Goal: Check status: Check status

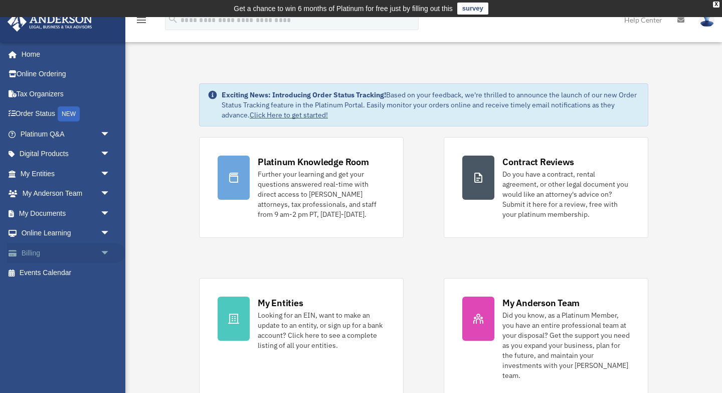
click at [101, 249] on span "arrow_drop_down" at bounding box center [110, 253] width 20 height 21
click at [70, 292] on link "Past Invoices" at bounding box center [69, 293] width 111 height 20
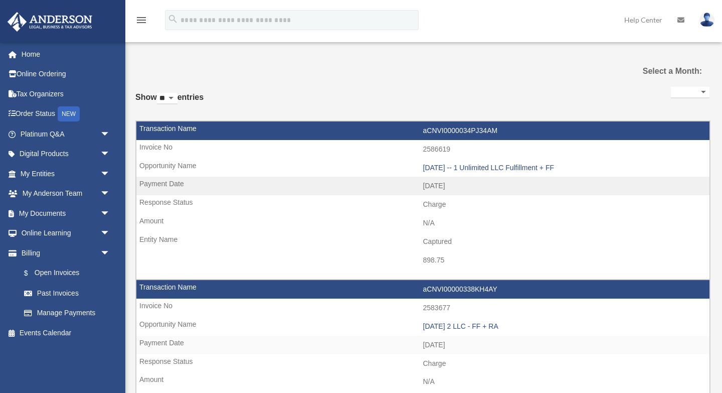
select select
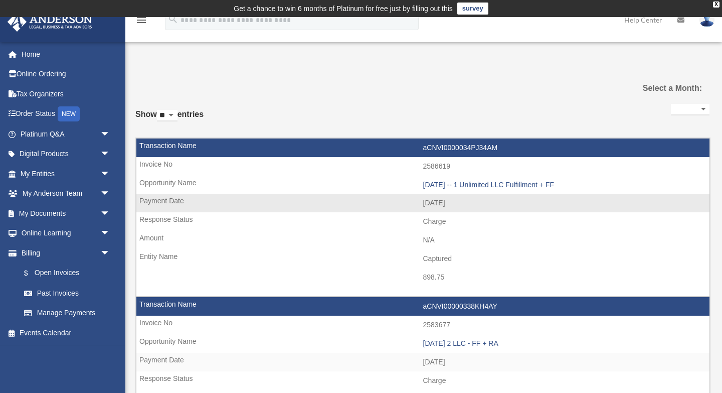
click at [523, 149] on td "aCNVI0000034PJ34AM" at bounding box center [422, 147] width 573 height 19
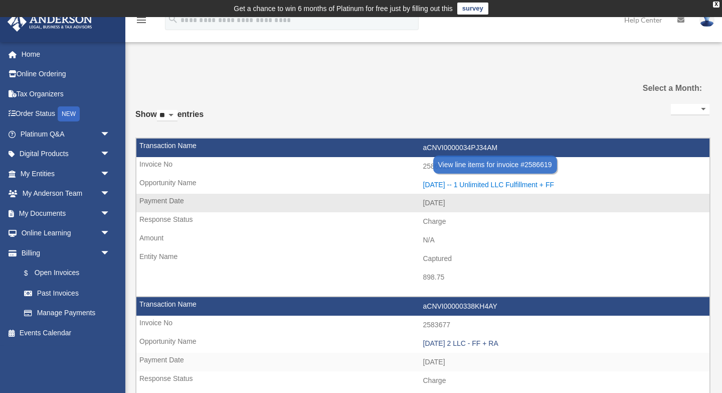
click at [493, 182] on div "2025.9.15 -- 1 Unlimited LLC Fulfillment + FF" at bounding box center [564, 185] width 282 height 9
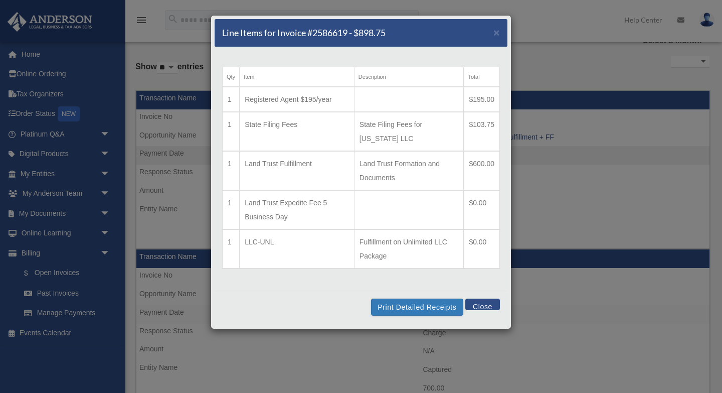
scroll to position [44, 0]
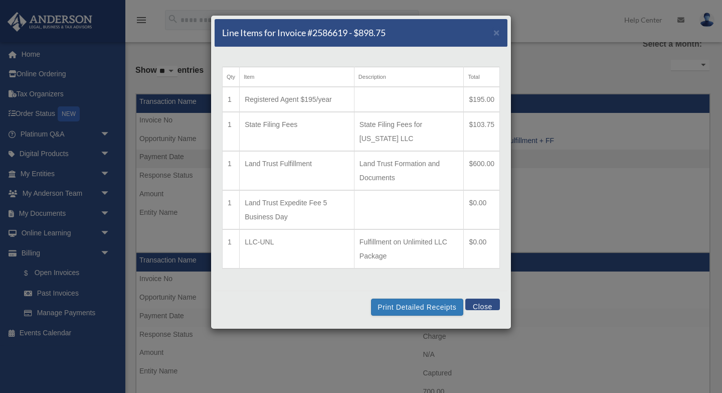
click at [480, 301] on button "Close" at bounding box center [482, 304] width 35 height 12
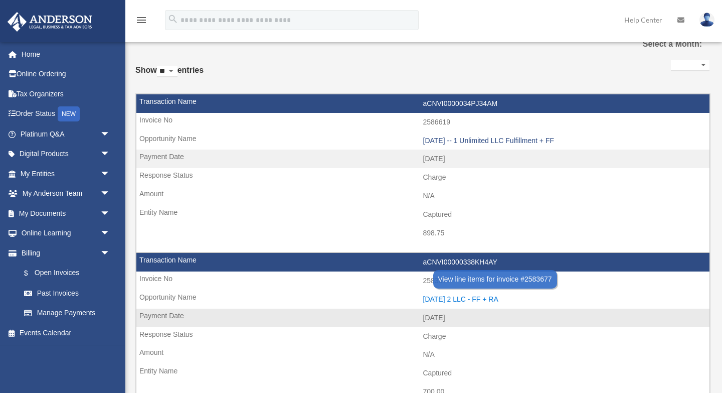
click at [445, 300] on div "2025.09.10 2 LLC - FF + RA" at bounding box center [564, 299] width 282 height 9
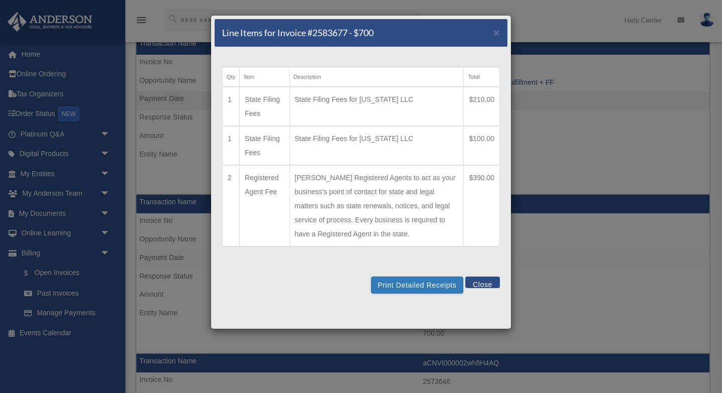
scroll to position [102, 0]
click at [482, 280] on button "Close" at bounding box center [482, 282] width 35 height 12
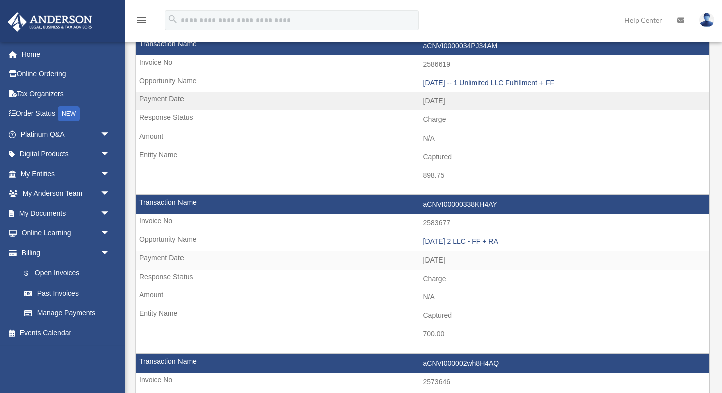
scroll to position [0, 0]
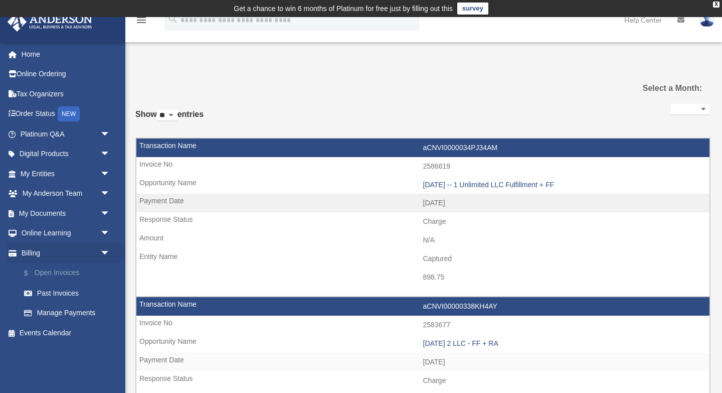
click at [66, 271] on link "$ Open Invoices" at bounding box center [69, 273] width 111 height 21
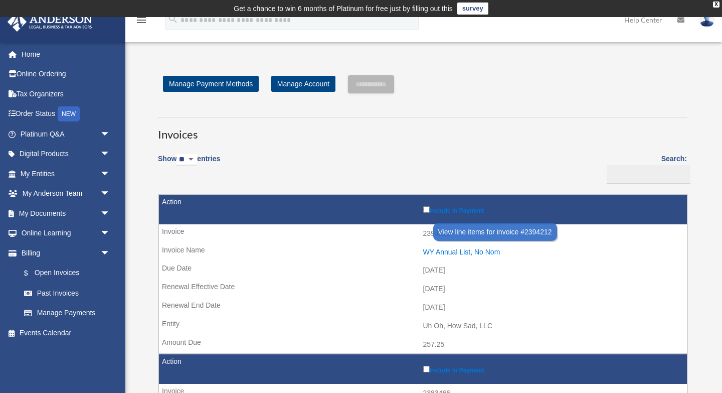
click at [454, 250] on div "WY Annual List, No Nom" at bounding box center [552, 252] width 259 height 9
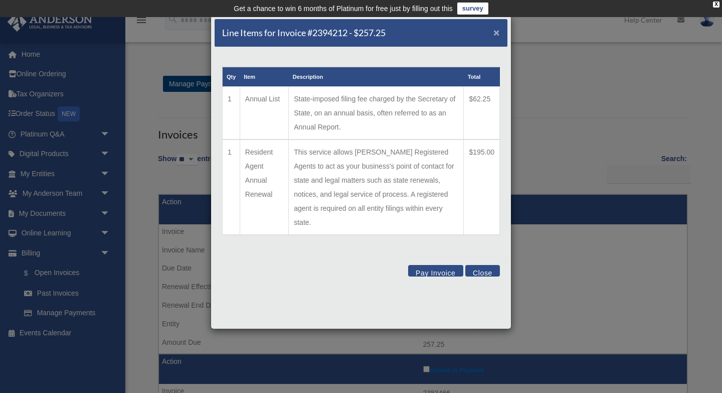
click at [496, 32] on span "×" at bounding box center [496, 33] width 7 height 12
